Goal: Information Seeking & Learning: Learn about a topic

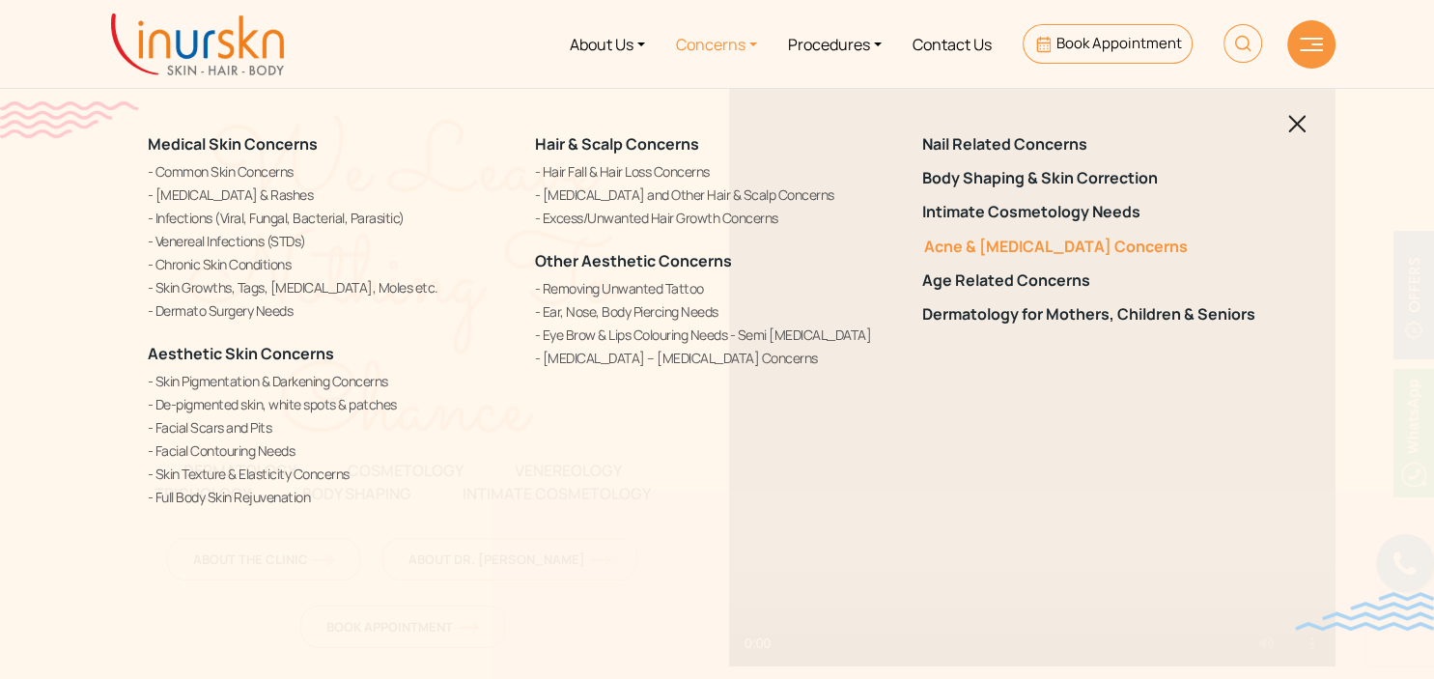
click at [1028, 241] on link "Acne & [MEDICAL_DATA] Concerns" at bounding box center [1104, 247] width 364 height 18
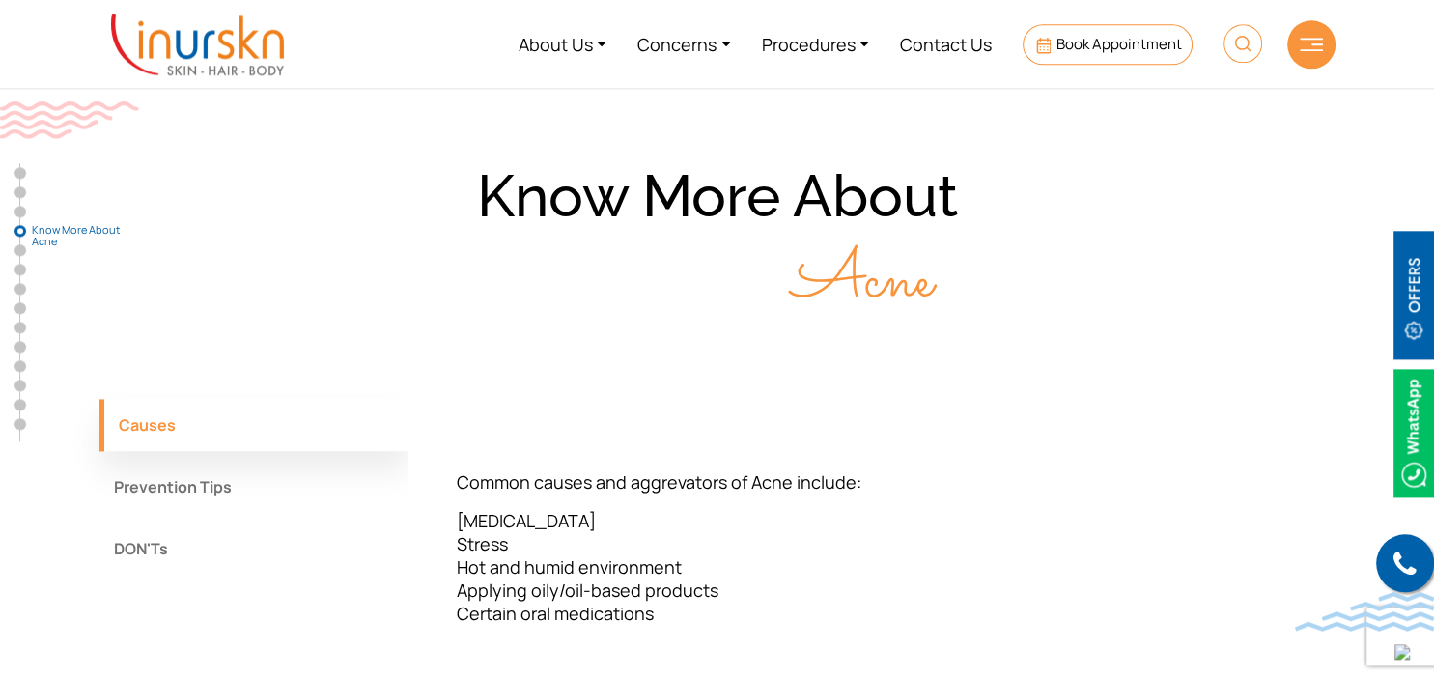
scroll to position [2574, 0]
click at [142, 525] on button "DON'Ts" at bounding box center [253, 551] width 309 height 52
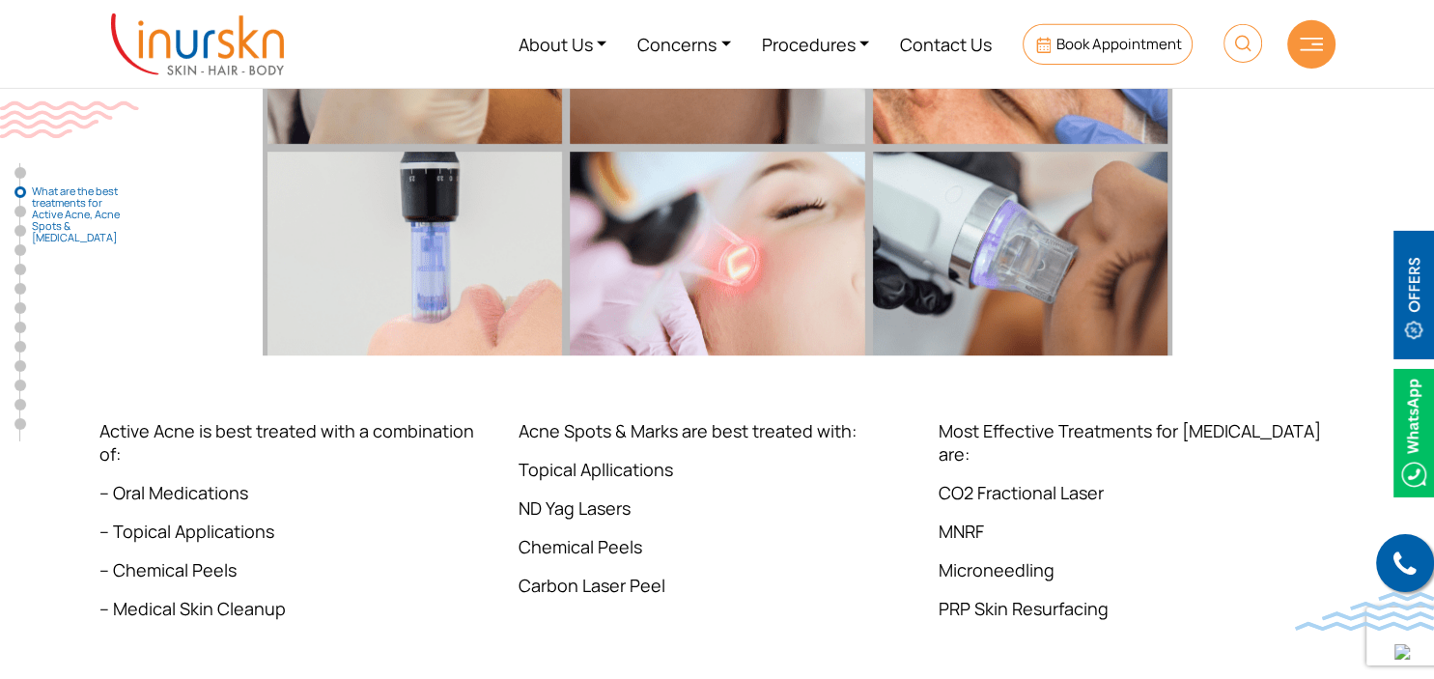
scroll to position [1001, 0]
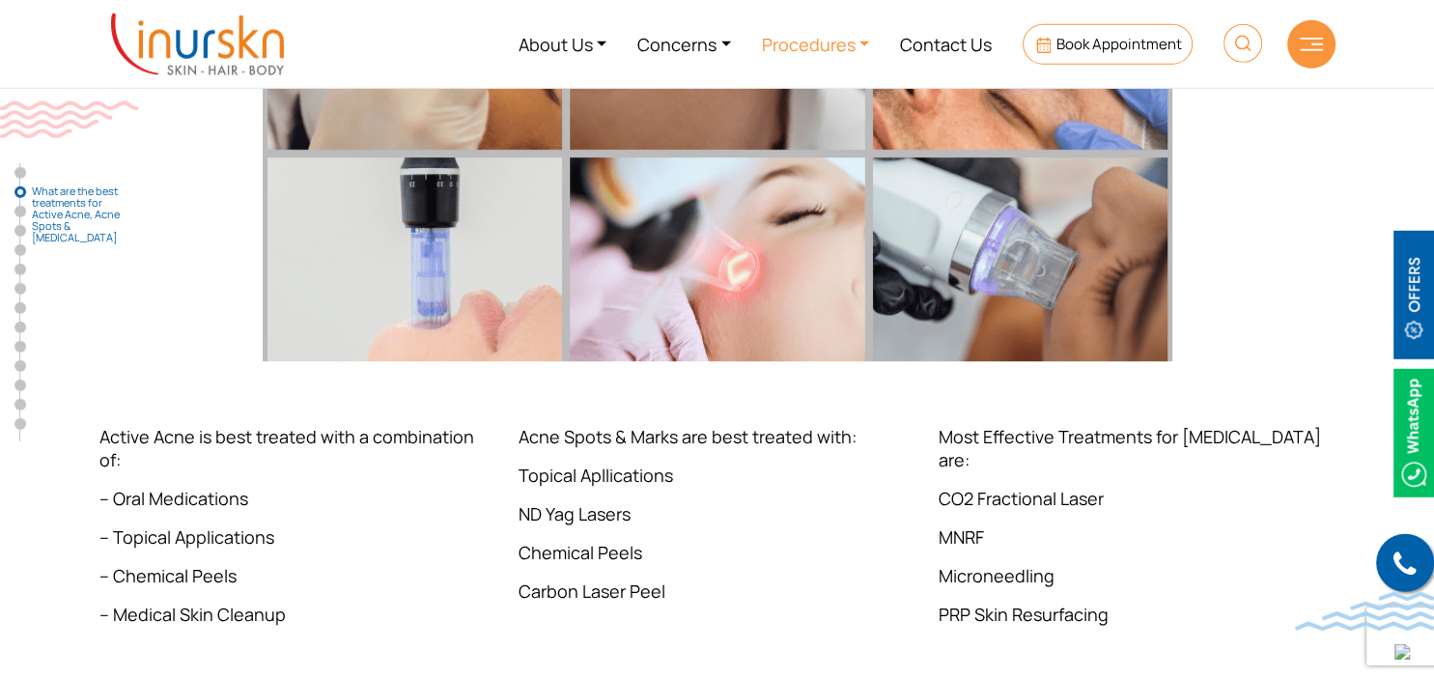
click at [838, 46] on link "Procedures" at bounding box center [815, 44] width 139 height 72
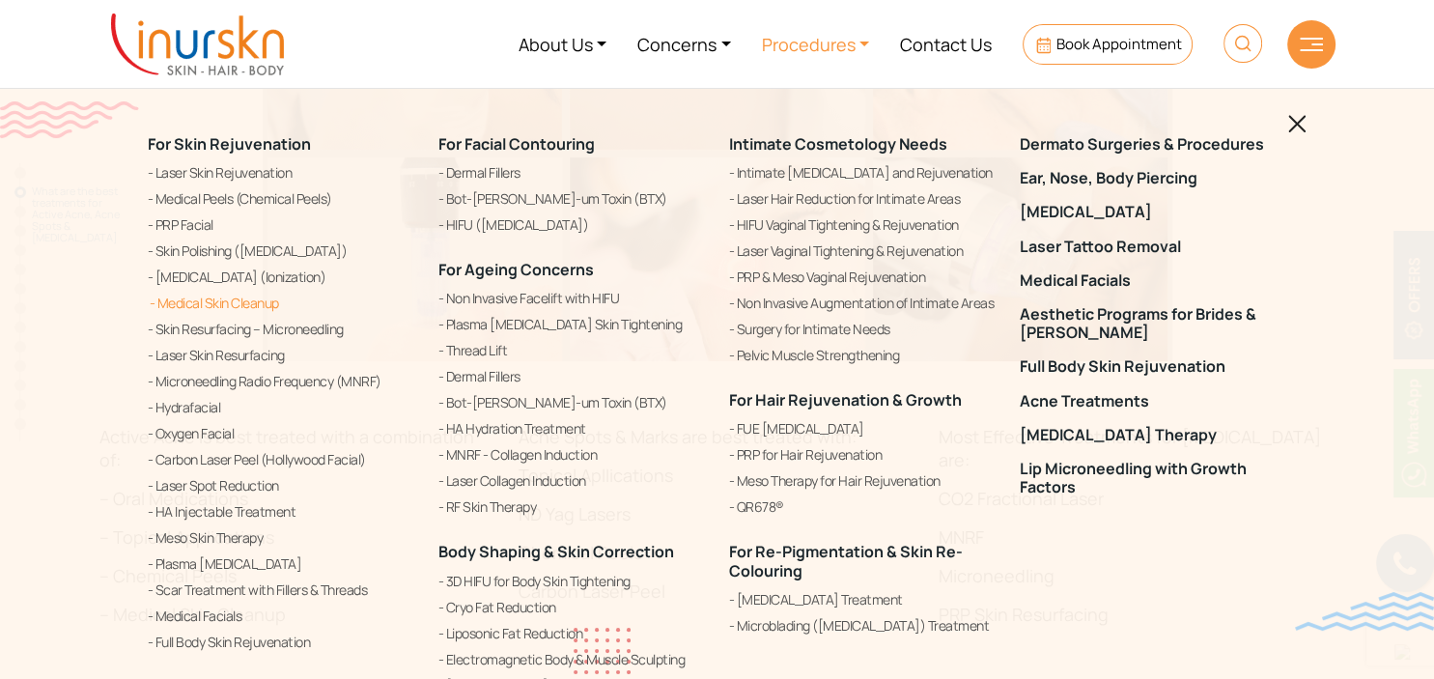
click at [265, 299] on link "Medical Skin Cleanup" at bounding box center [281, 303] width 267 height 23
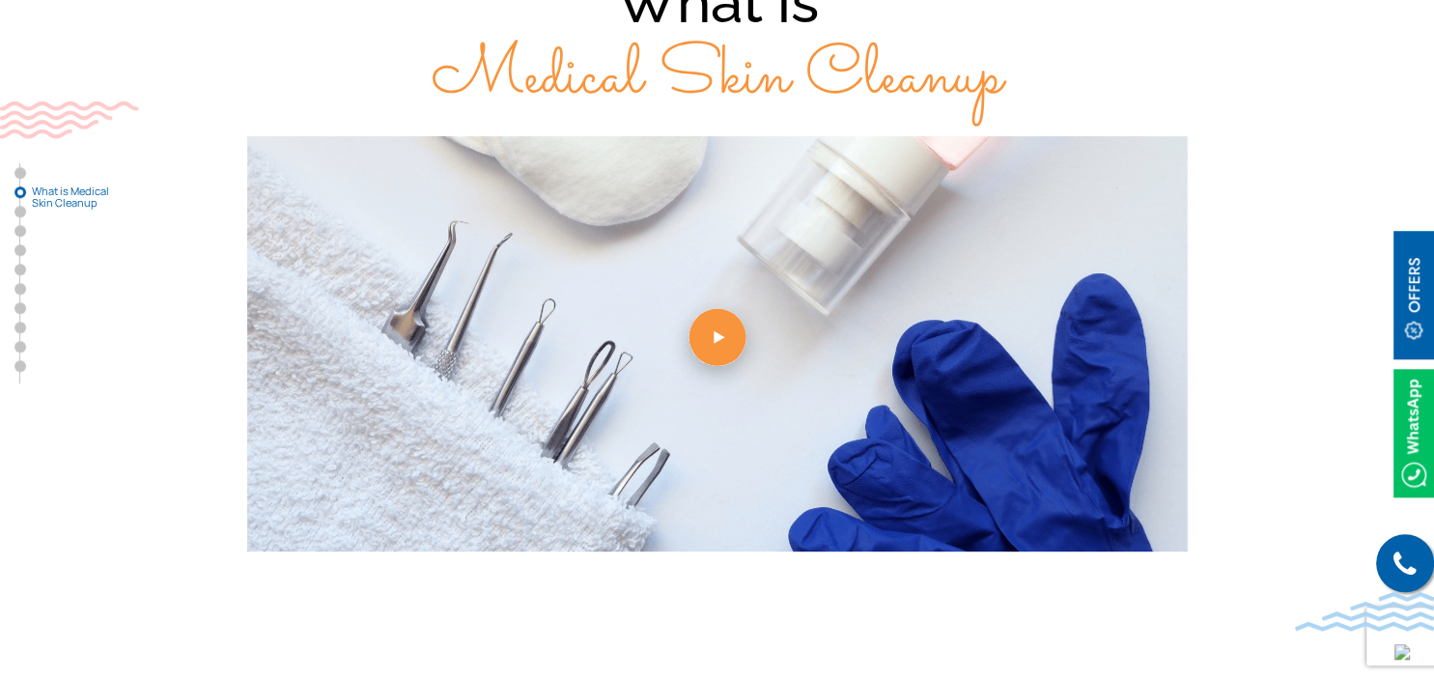
scroll to position [734, 0]
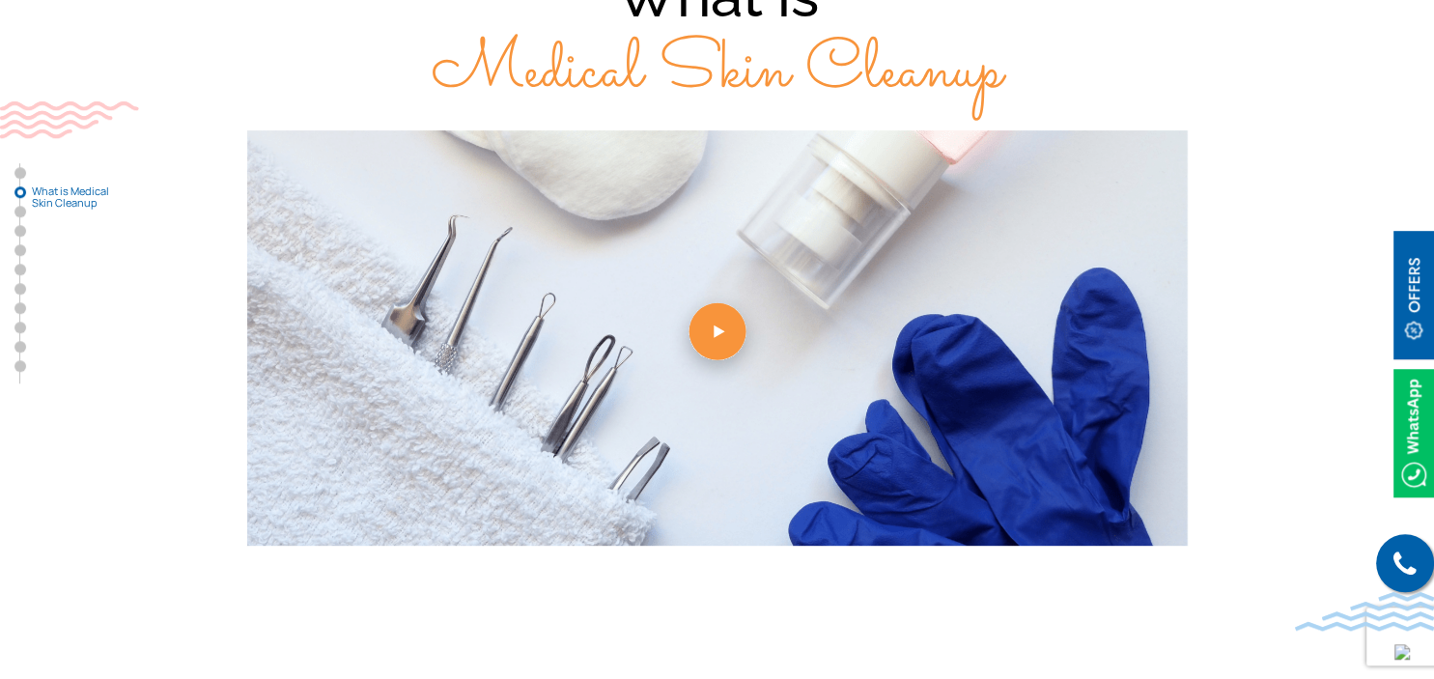
click at [732, 337] on link at bounding box center [717, 337] width 1236 height 415
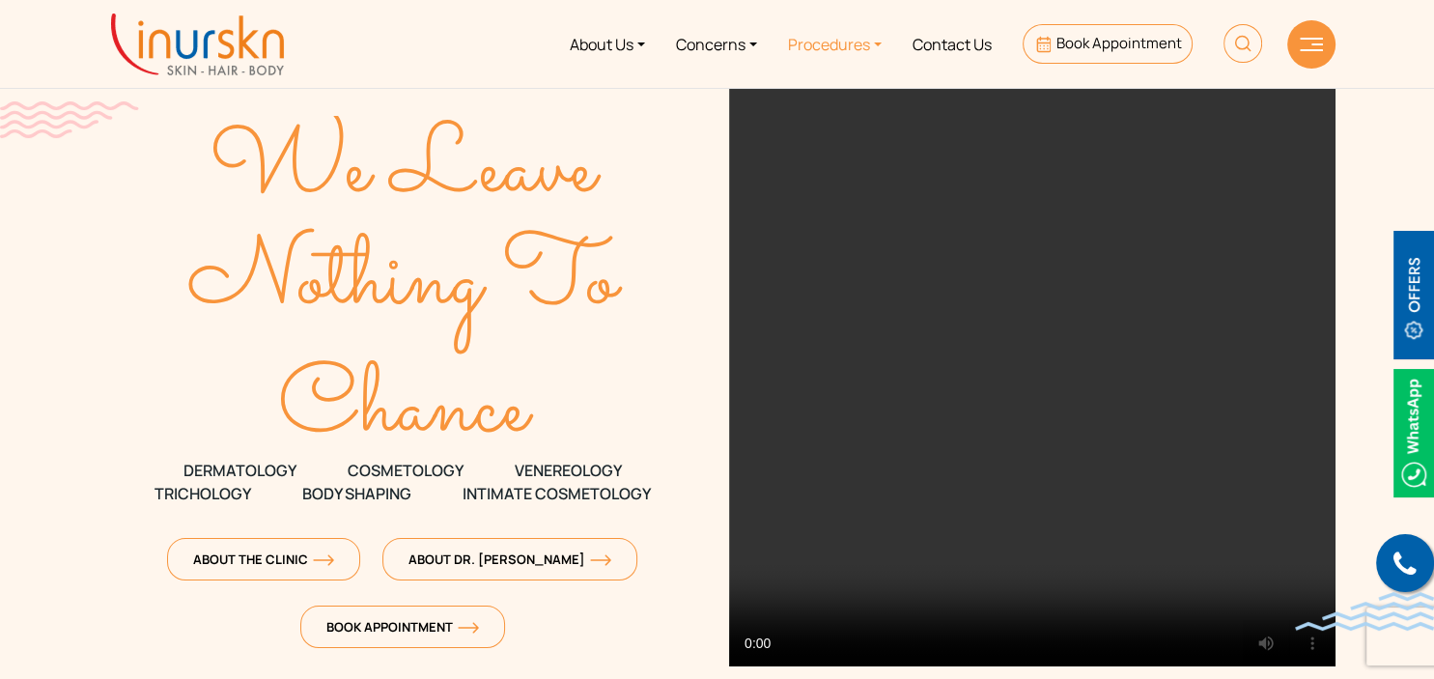
click at [875, 44] on link "Procedures" at bounding box center [835, 44] width 125 height 72
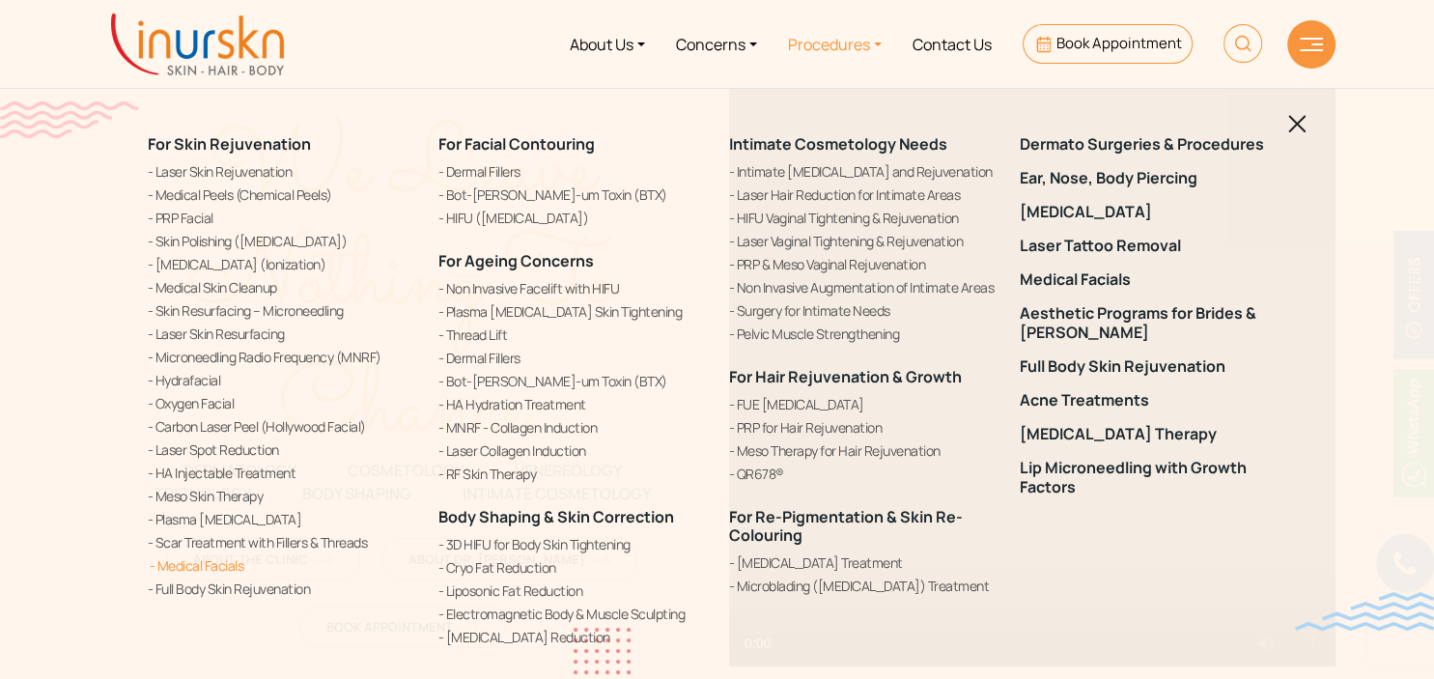
click at [214, 558] on link "Medical Facials" at bounding box center [281, 565] width 267 height 20
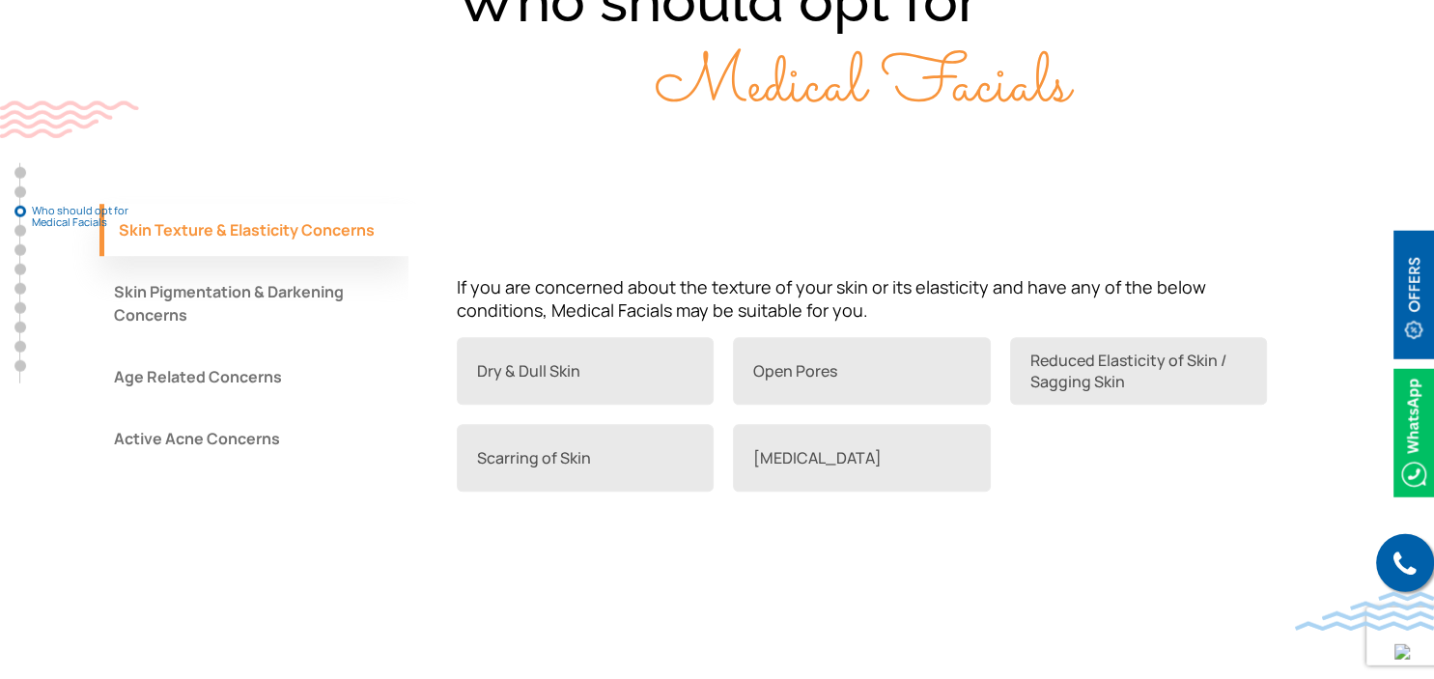
scroll to position [1537, 0]
click at [175, 416] on button "Active Acne Concerns" at bounding box center [253, 437] width 309 height 52
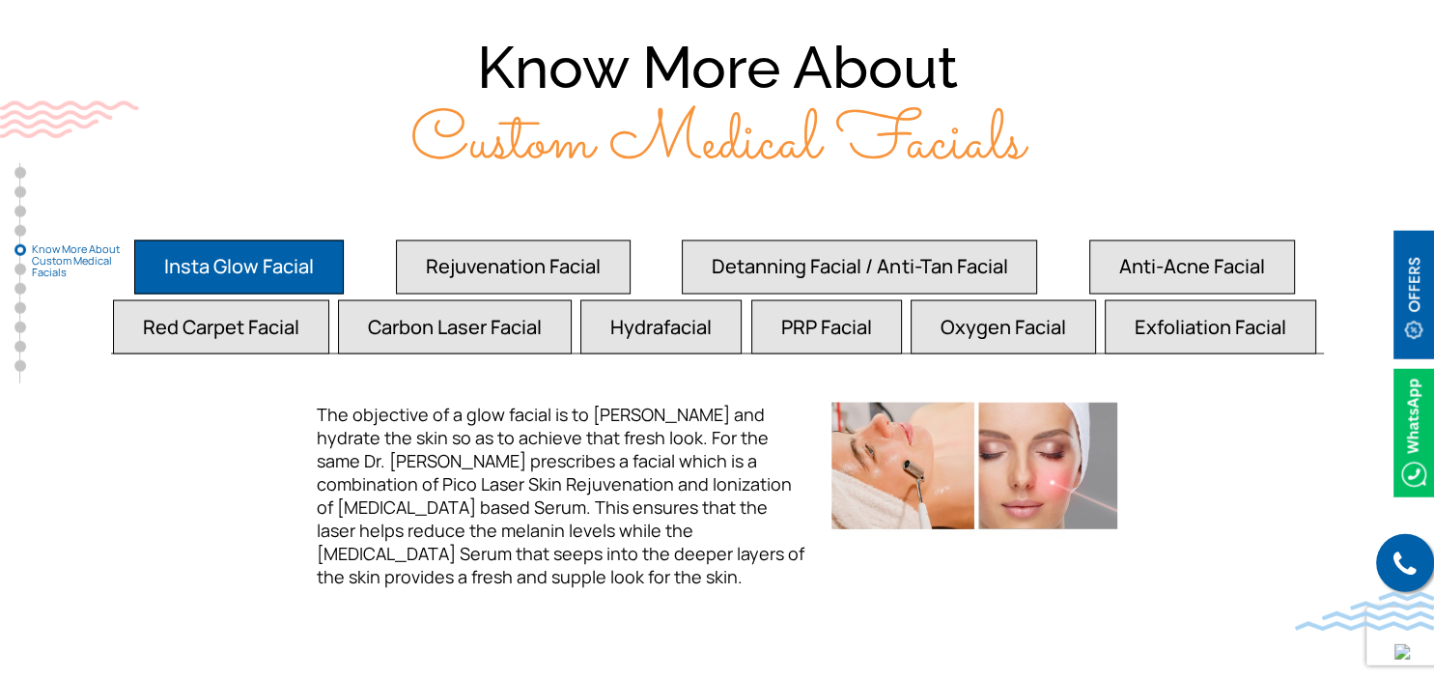
scroll to position [3312, 0]
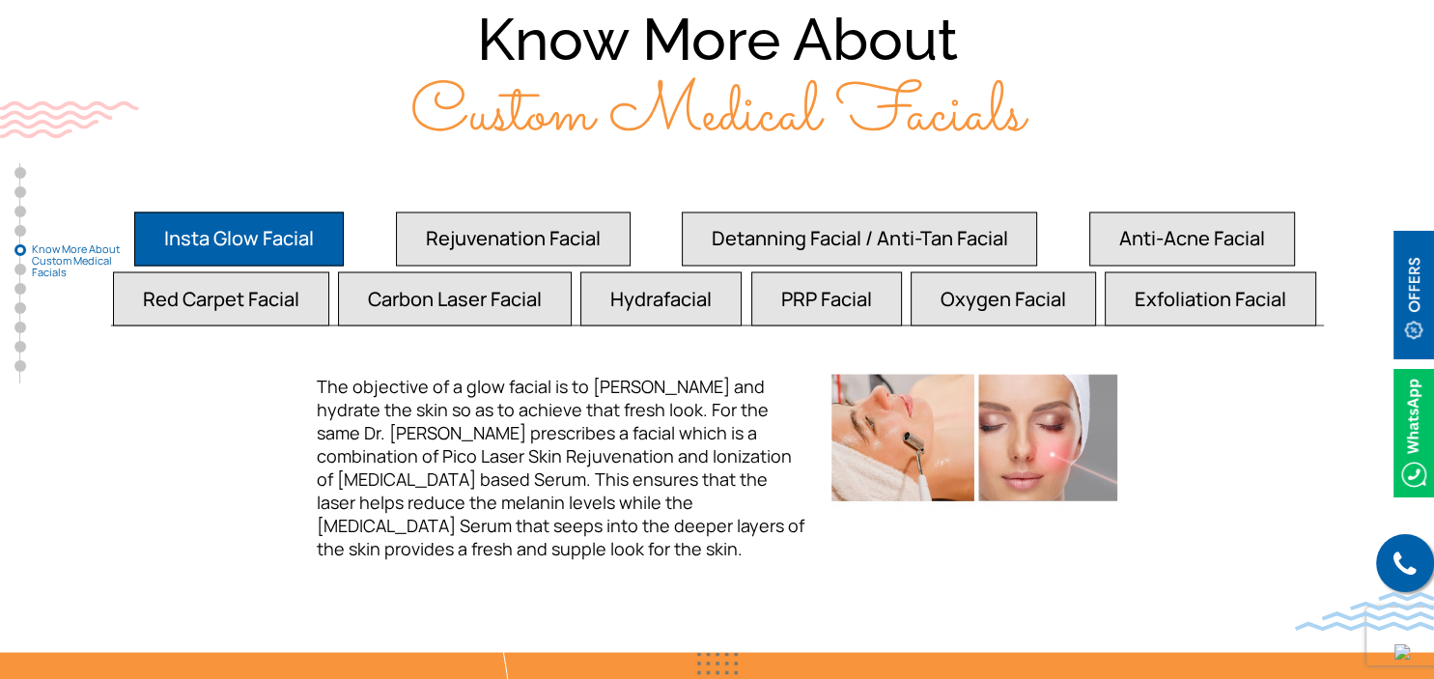
click at [1196, 228] on button "Anti-Acne Facial" at bounding box center [1192, 239] width 206 height 54
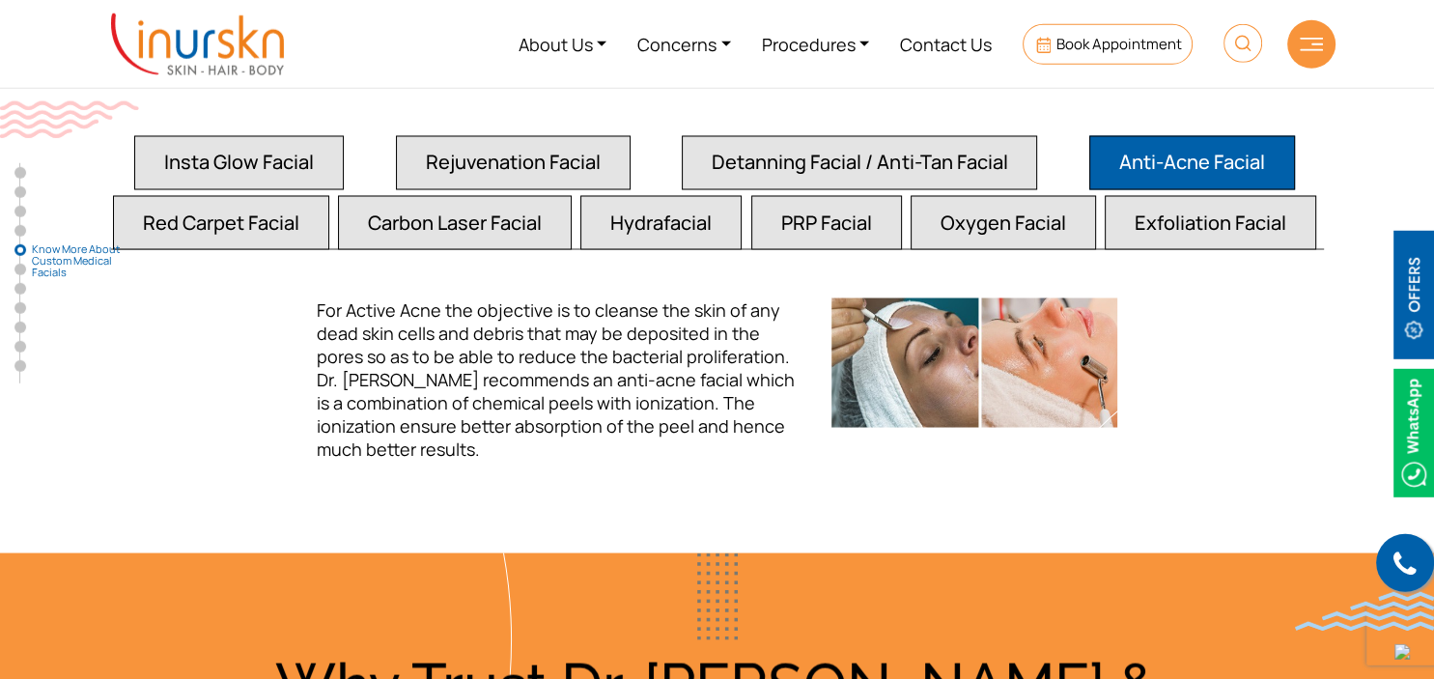
scroll to position [3240, 0]
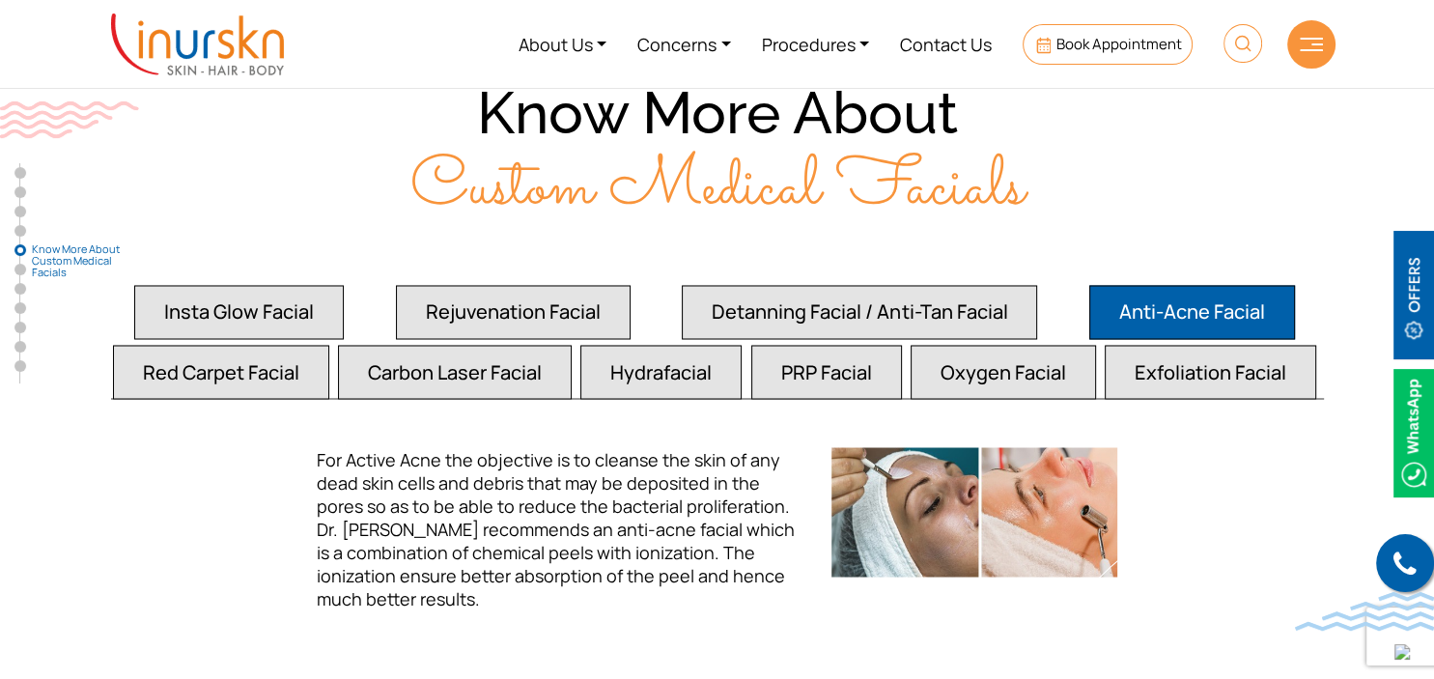
click at [695, 345] on button "Hydrafacial" at bounding box center [660, 372] width 161 height 54
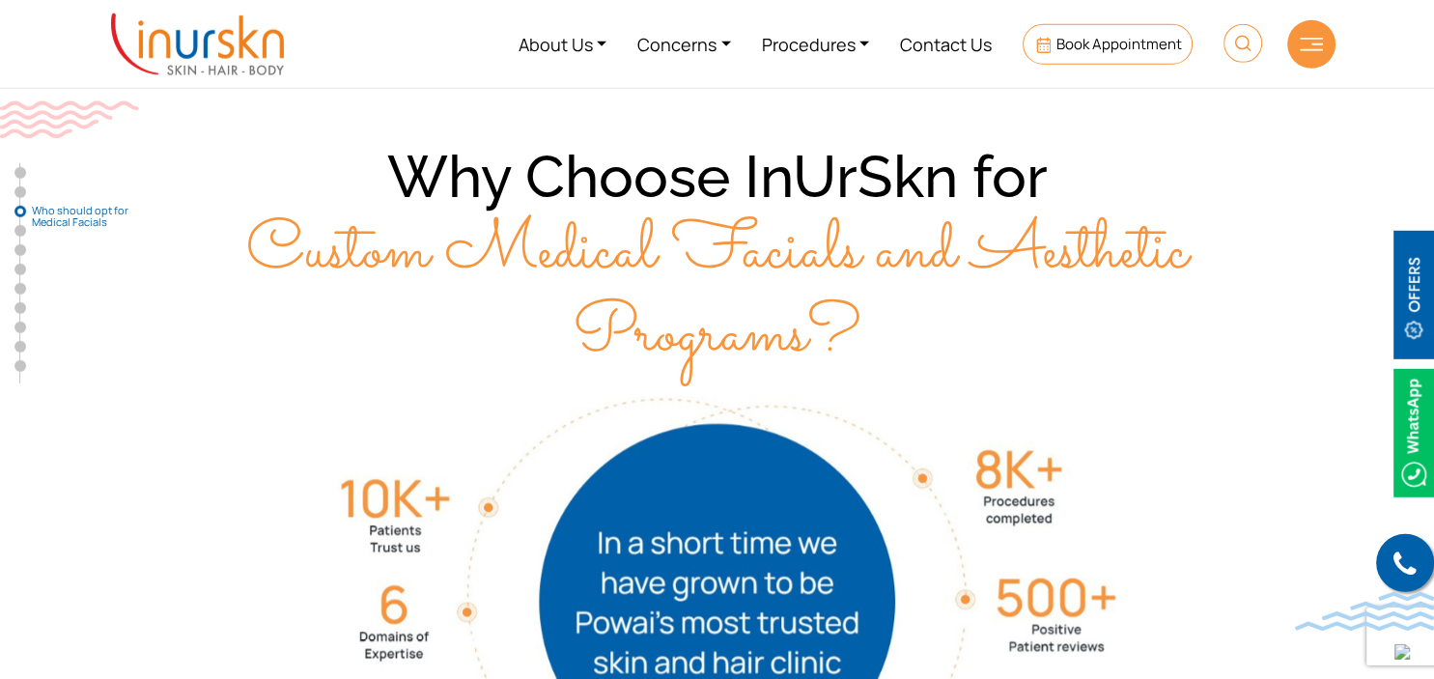
scroll to position [2039, 0]
